Goal: Transaction & Acquisition: Download file/media

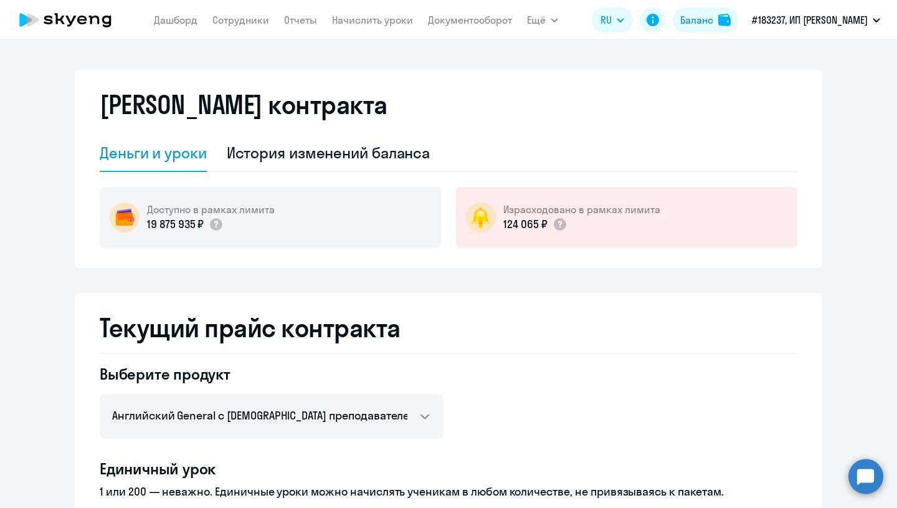
select select "english_adult_not_native_speaker"
click at [303, 16] on link "Отчеты" at bounding box center [300, 20] width 33 height 12
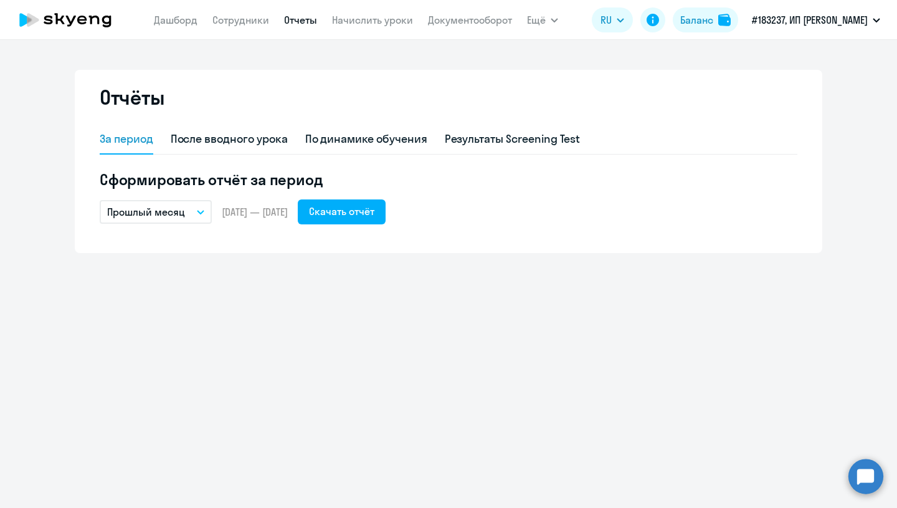
click at [204, 209] on button "Прошлый месяц" at bounding box center [156, 212] width 112 height 24
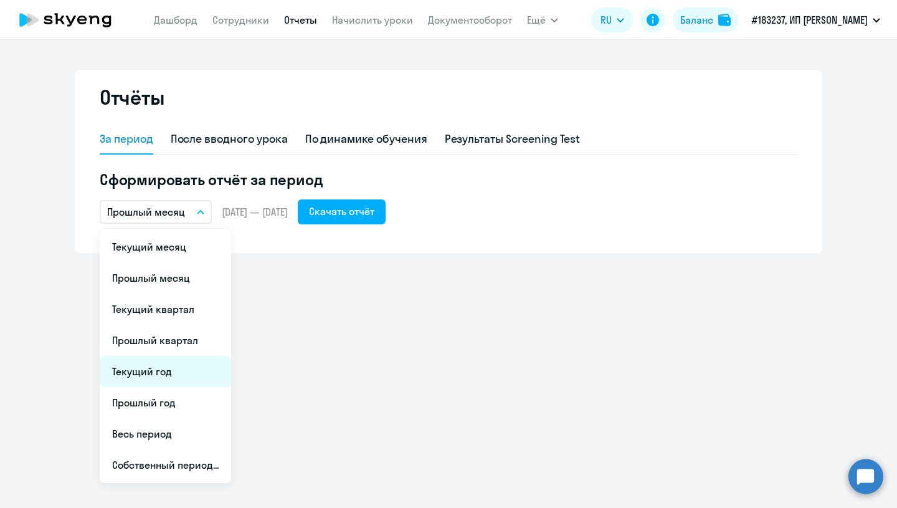
click at [169, 371] on li "Текущий год" at bounding box center [165, 371] width 131 height 31
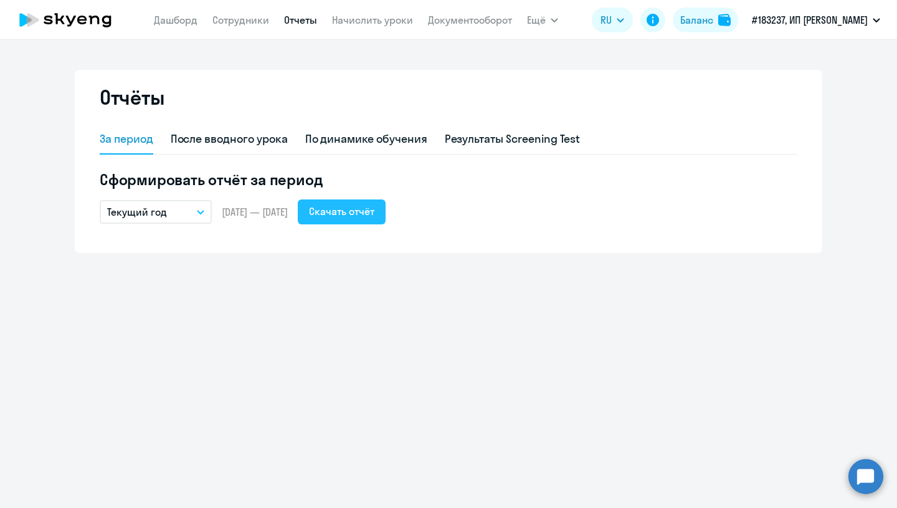
click at [374, 214] on div "Скачать отчёт" at bounding box center [341, 211] width 65 height 15
click at [371, 214] on div "Скачать отчёт" at bounding box center [341, 211] width 65 height 15
